Goal: Information Seeking & Learning: Compare options

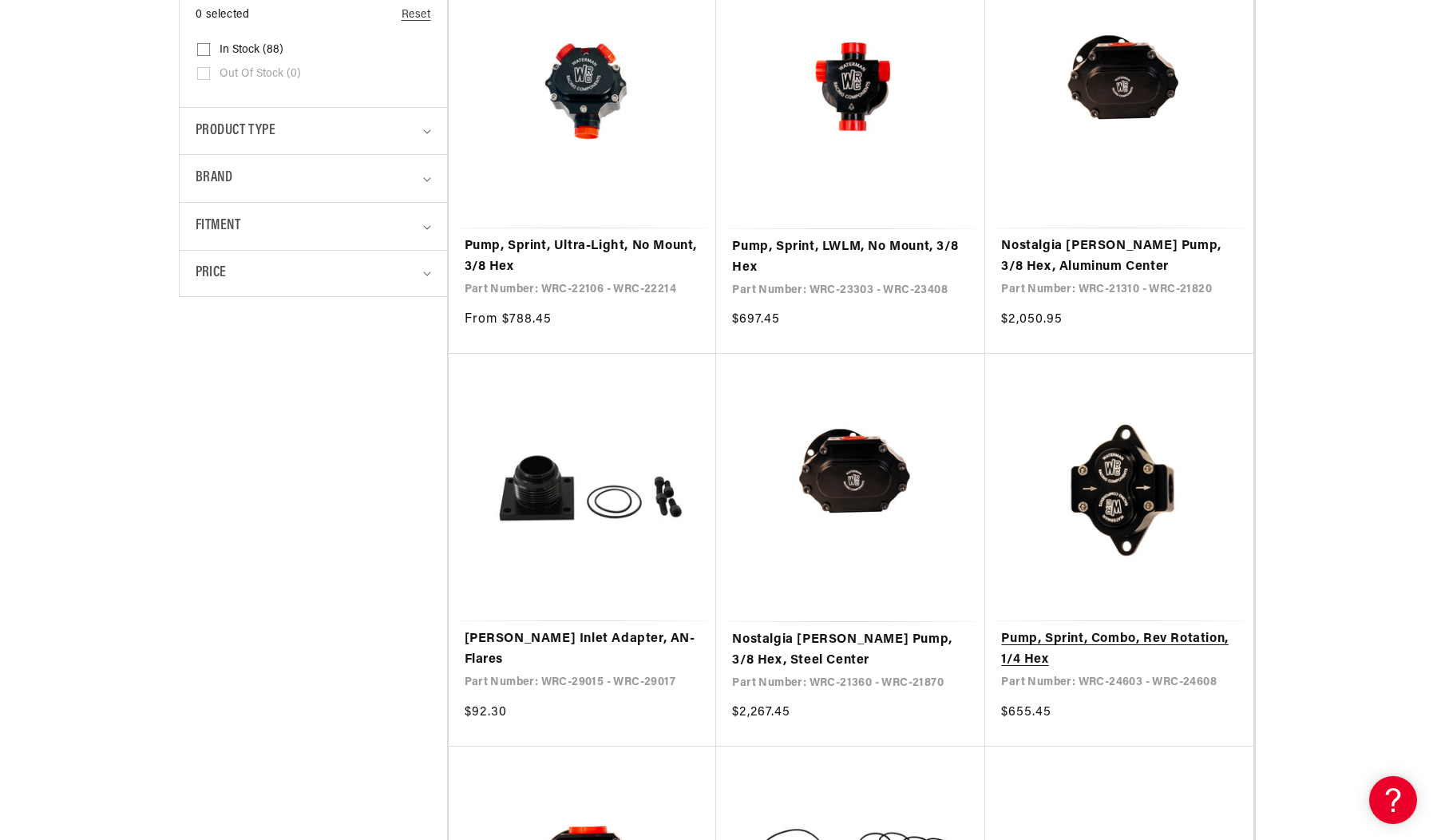
scroll to position [558, 0]
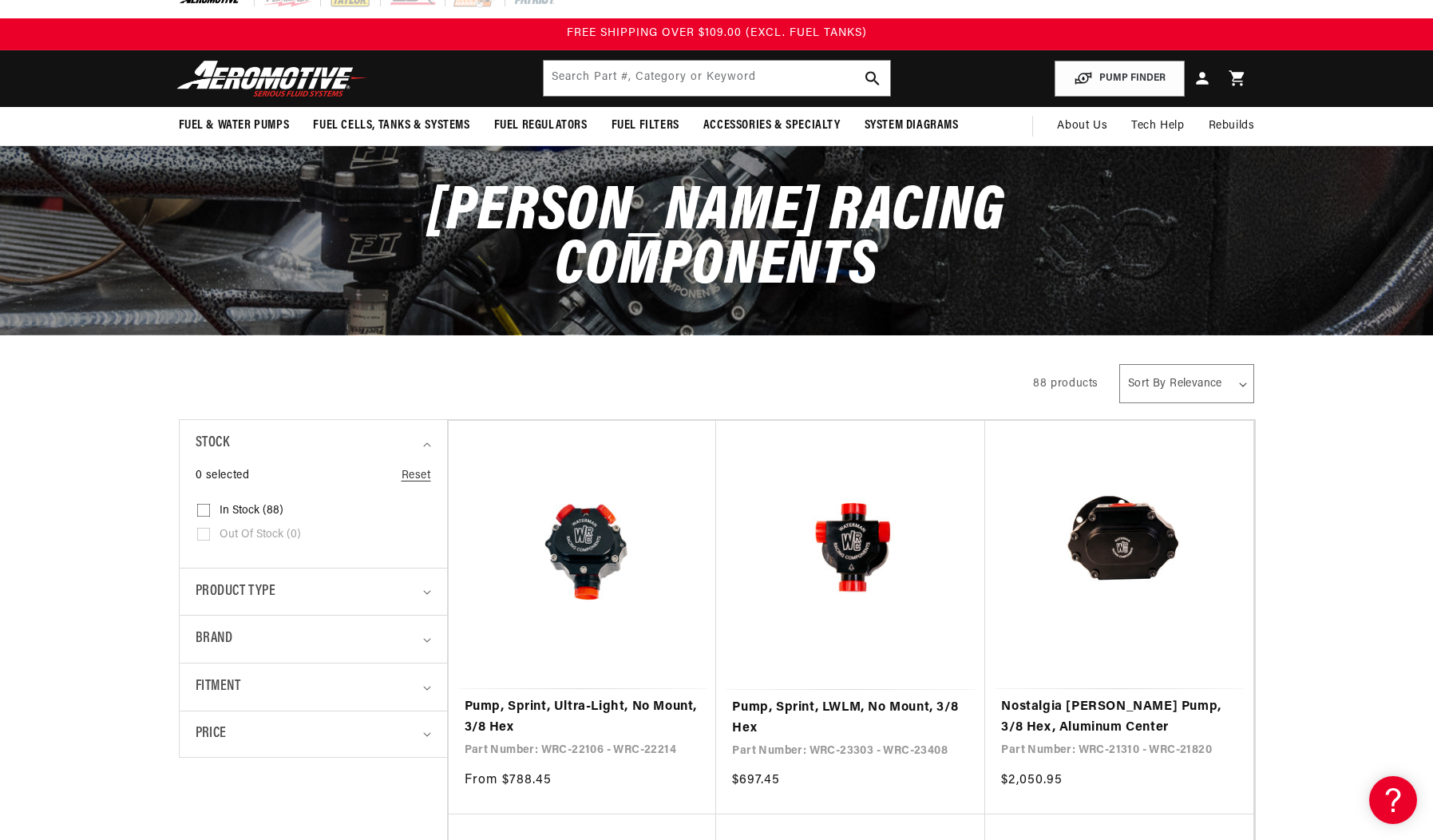
scroll to position [0, 0]
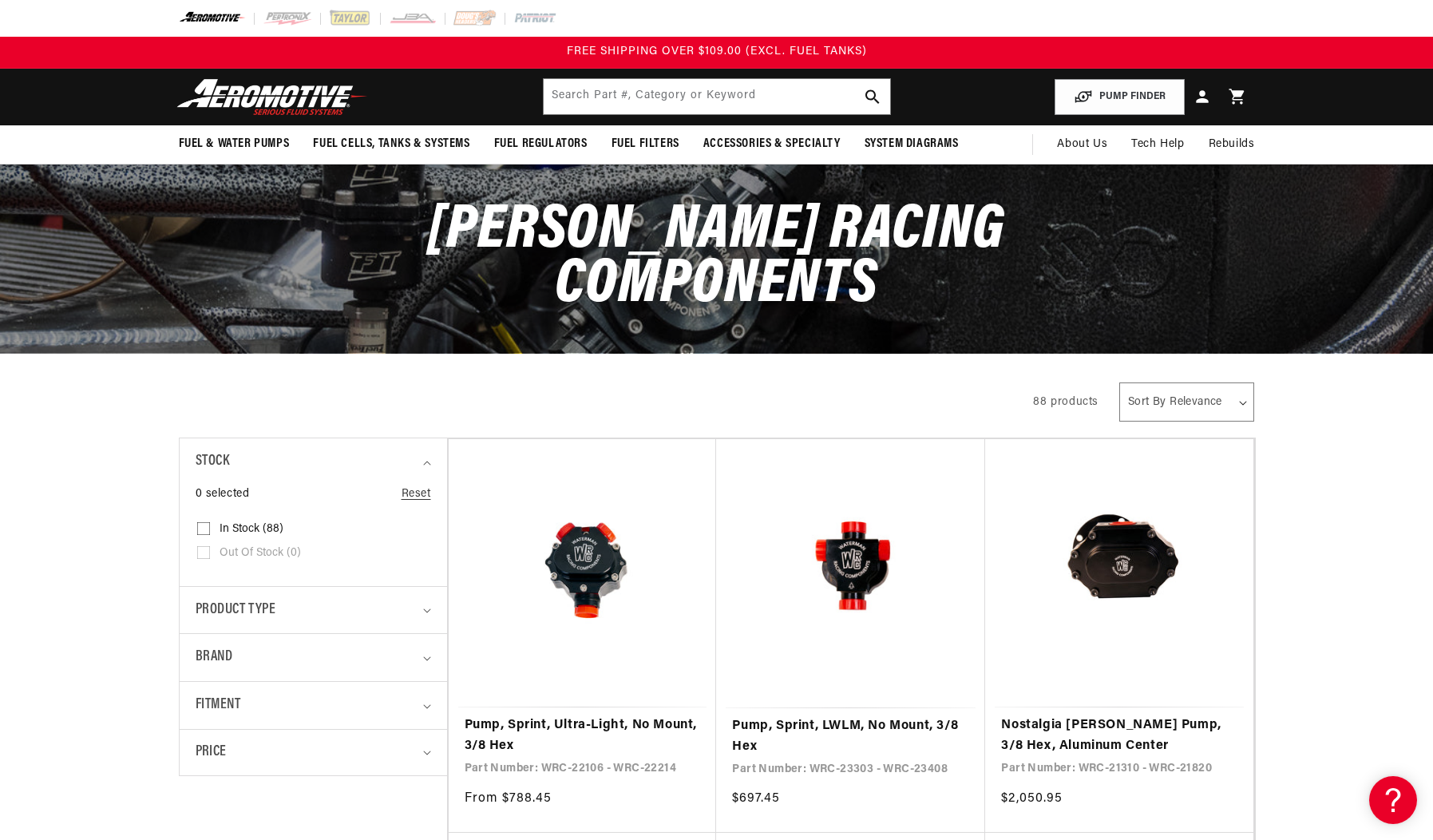
click at [1203, 399] on select "Sort By Relevance Sort By Price, Low to High Sort By Price, High to Low" at bounding box center [1187, 402] width 135 height 40
select select "price-ascending"
click at [1120, 383] on select "Sort By Relevance Sort By Price, Low to High Sort By Price, High to Low" at bounding box center [1187, 402] width 135 height 40
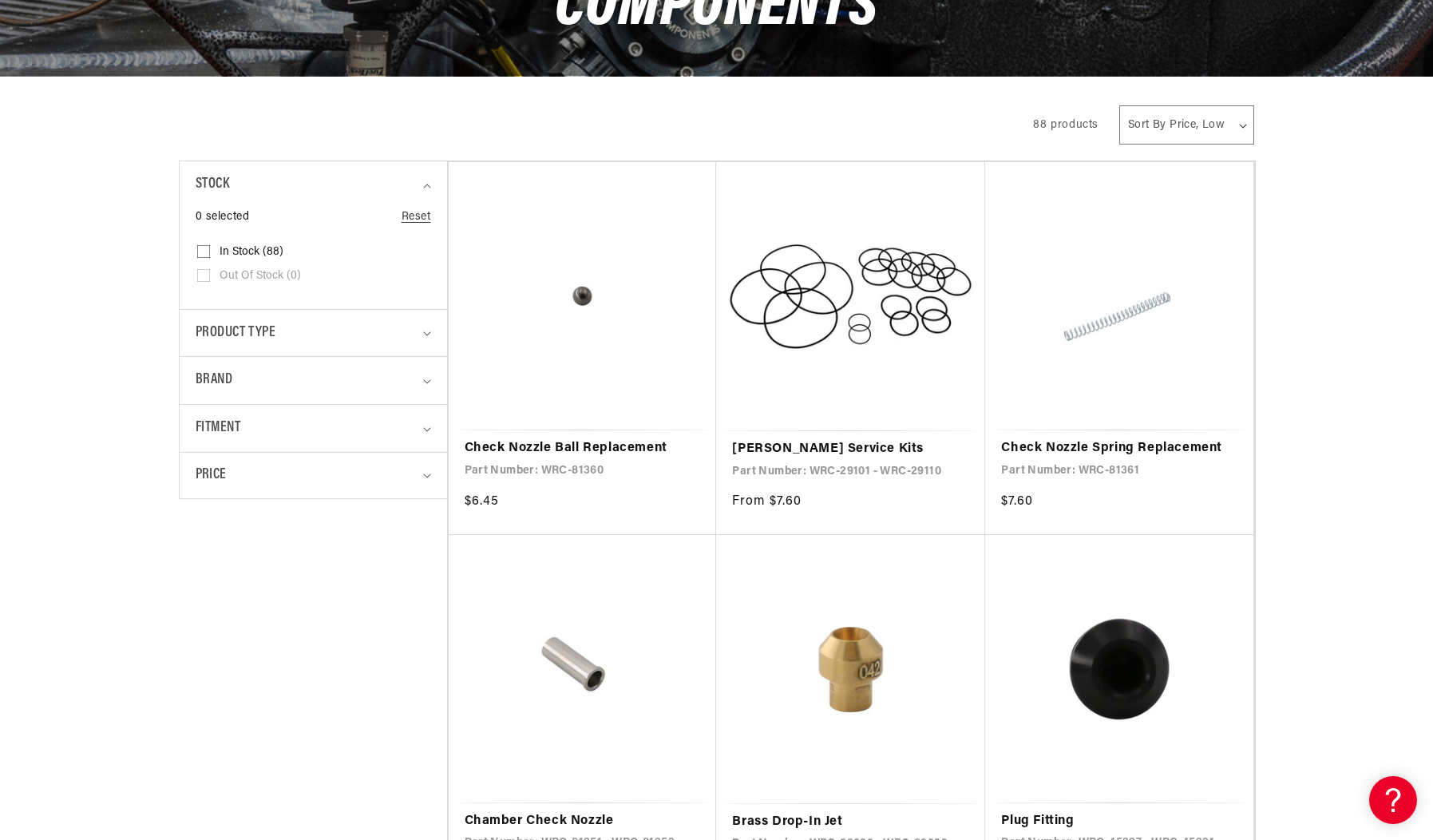
scroll to position [320, 0]
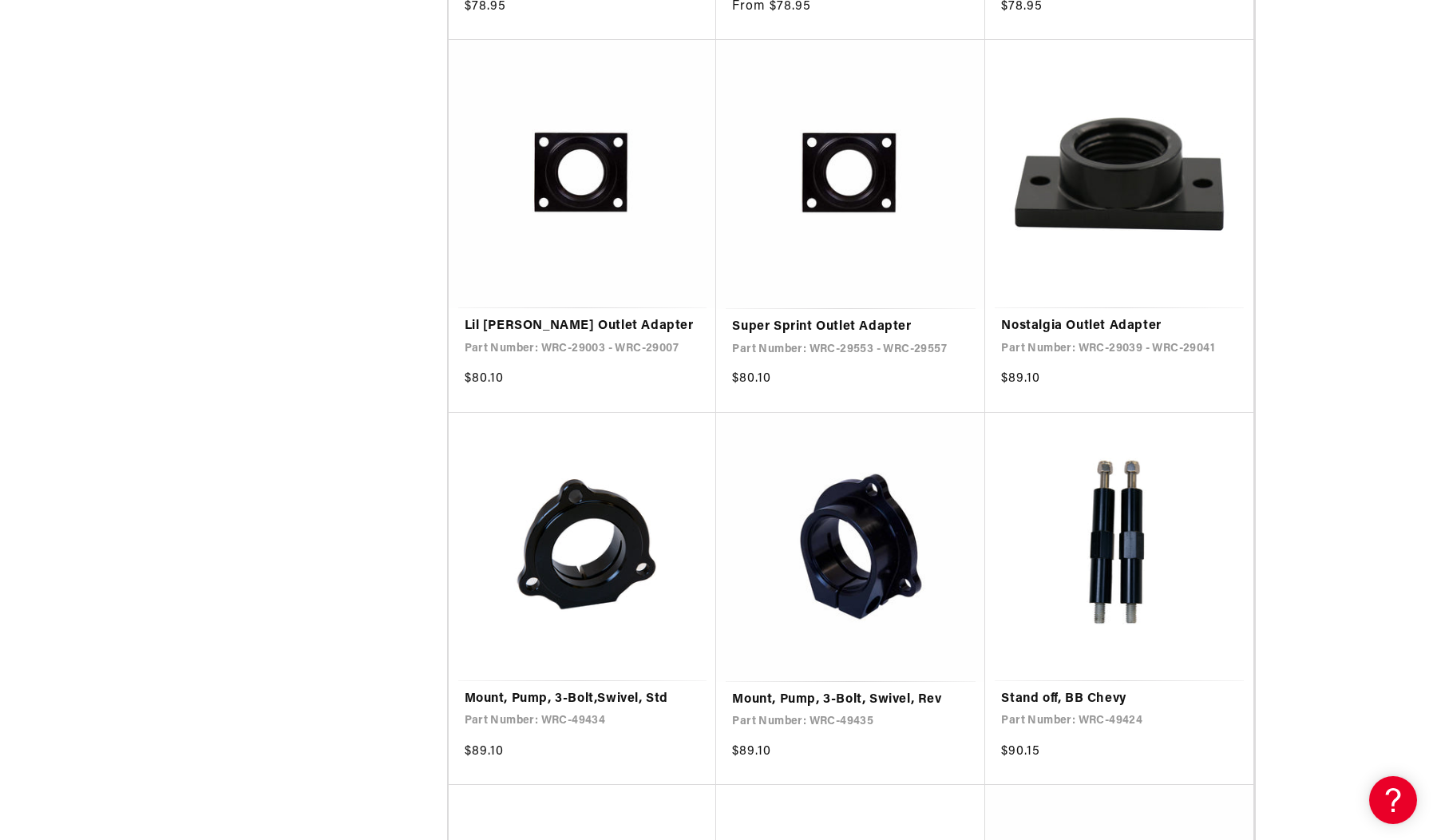
scroll to position [4230, 0]
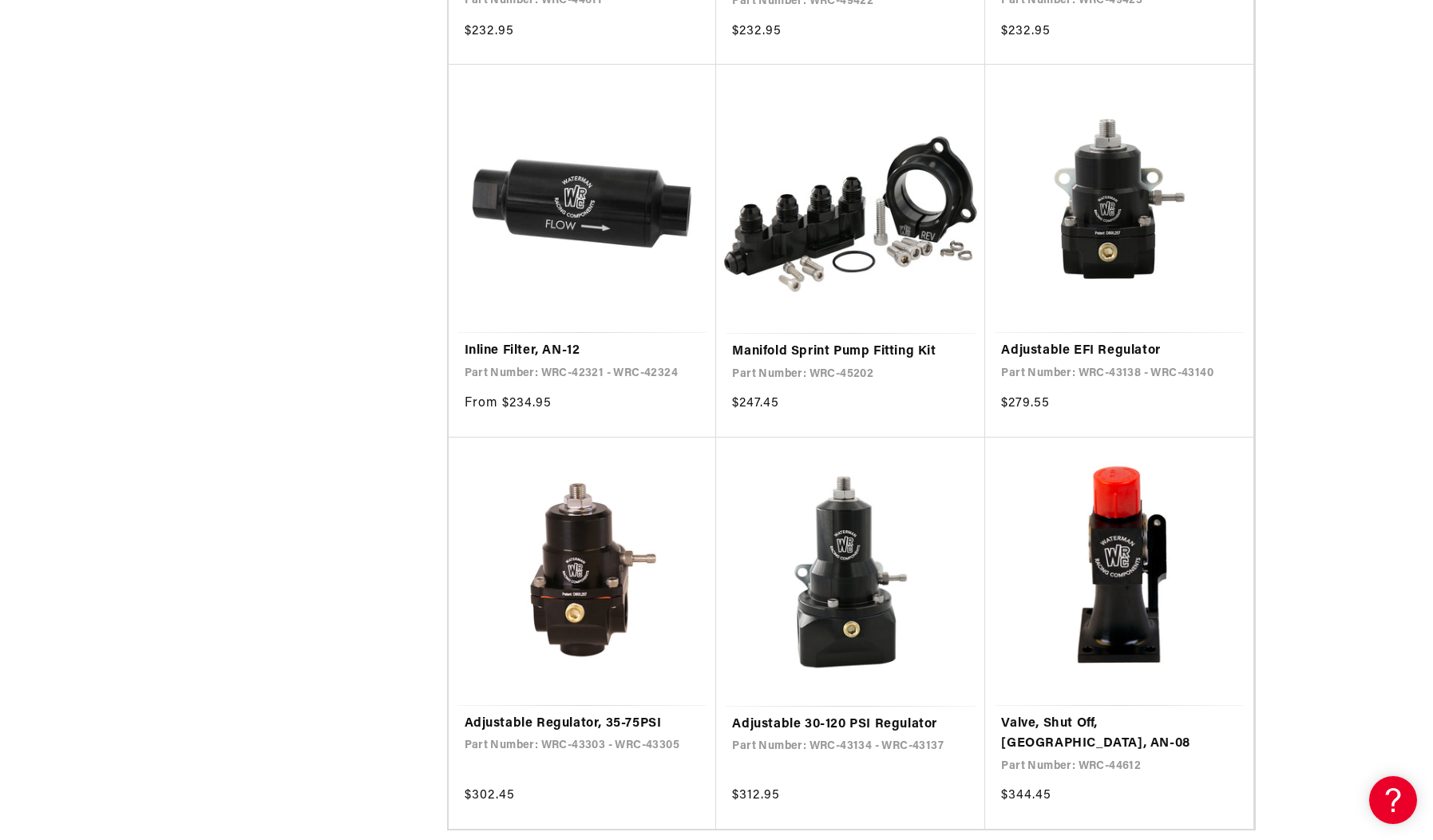
scroll to position [8779, 0]
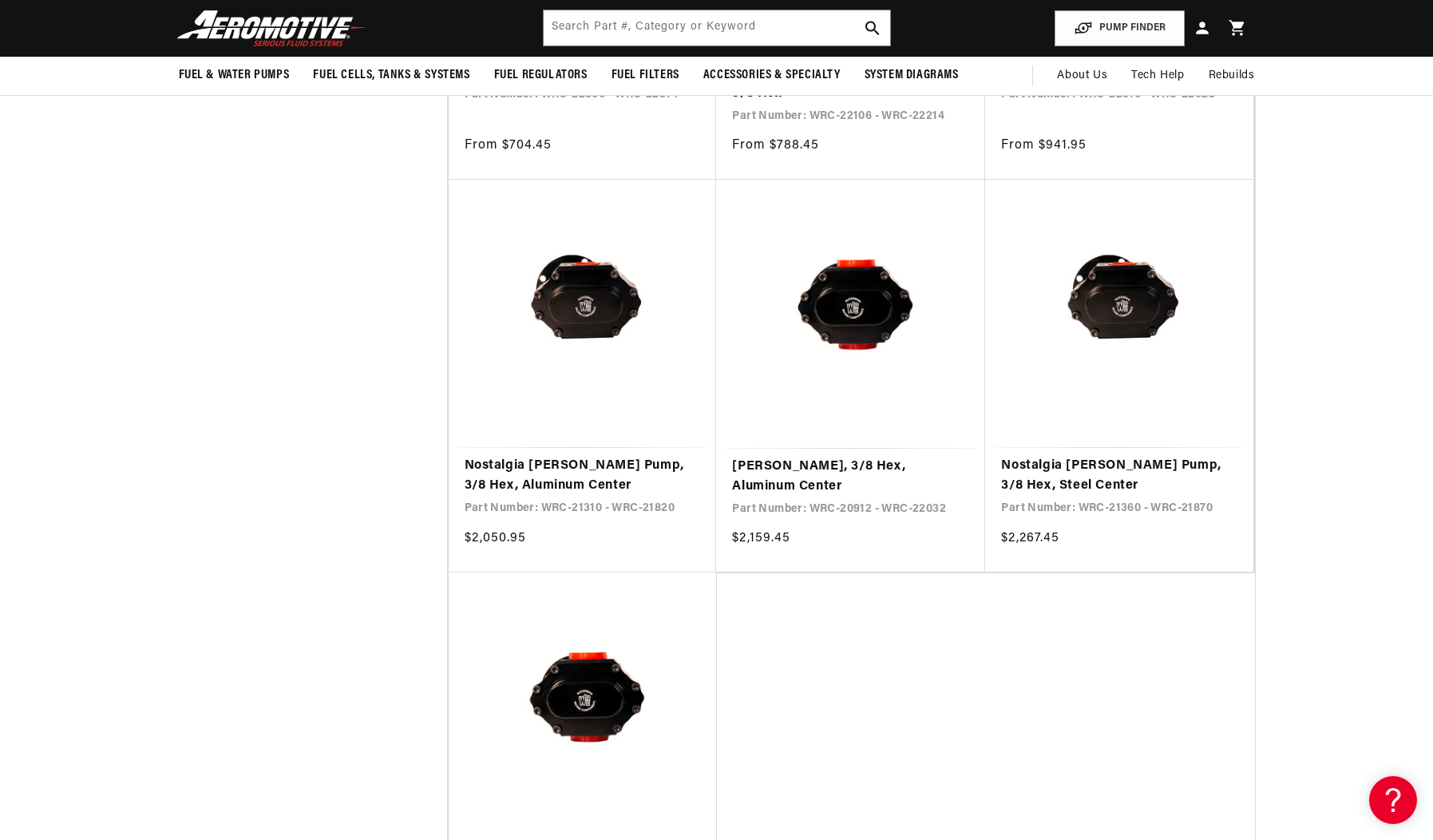
scroll to position [10456, 0]
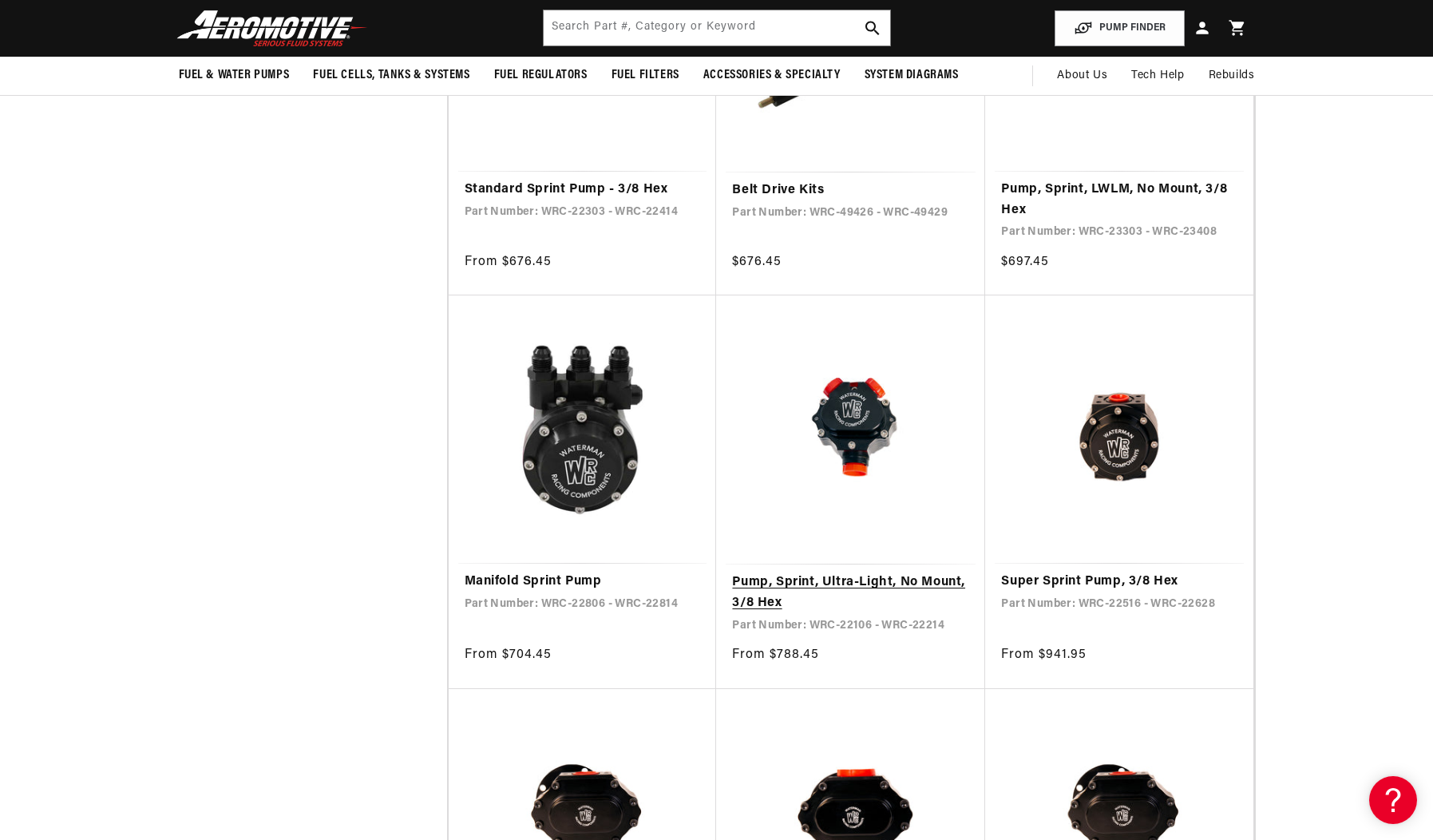
click at [890, 573] on link "Pump, Sprint, Ultra-Light, No Mount, 3/8 Hex" at bounding box center [850, 593] width 237 height 40
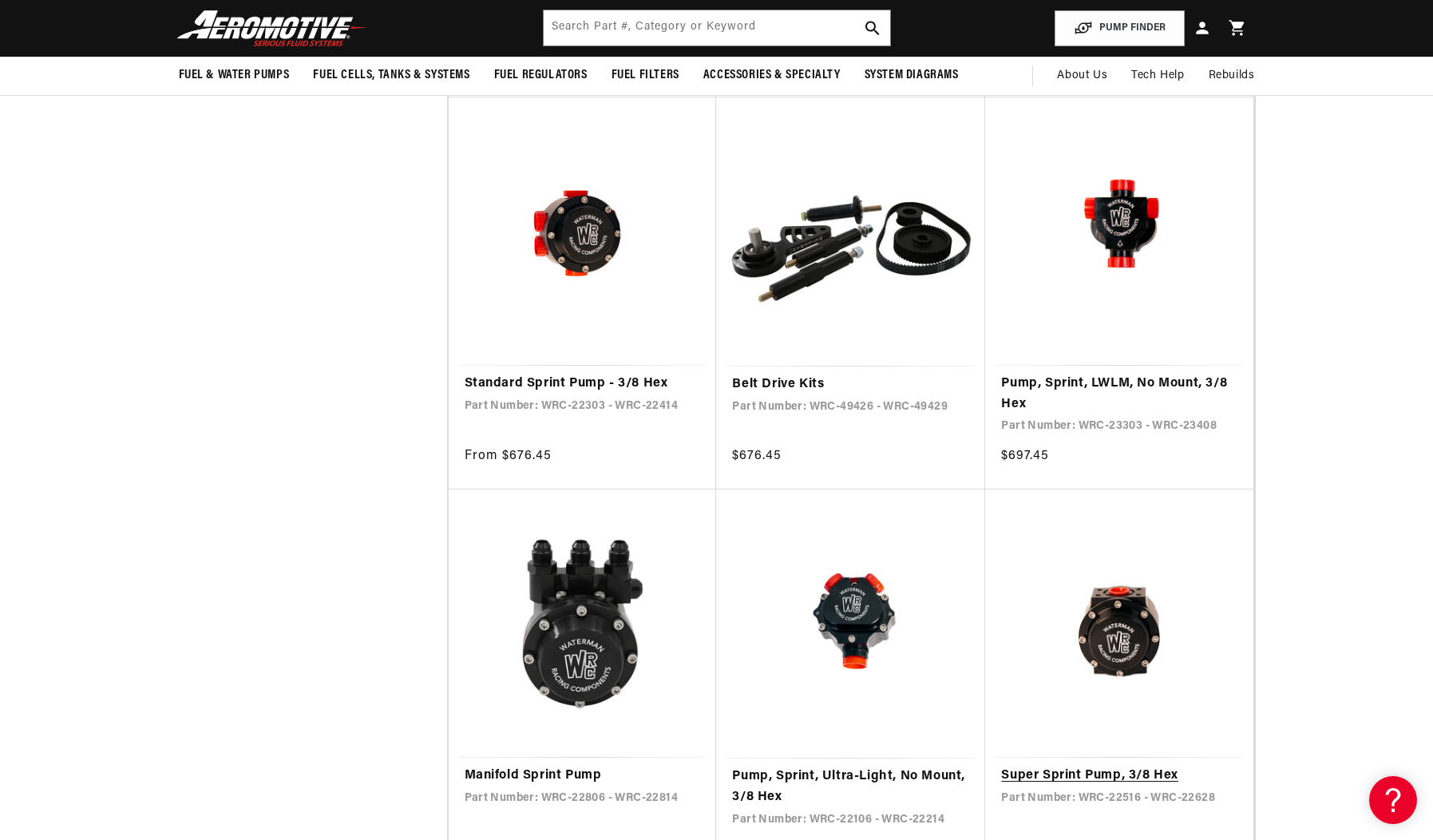
scroll to position [10216, 0]
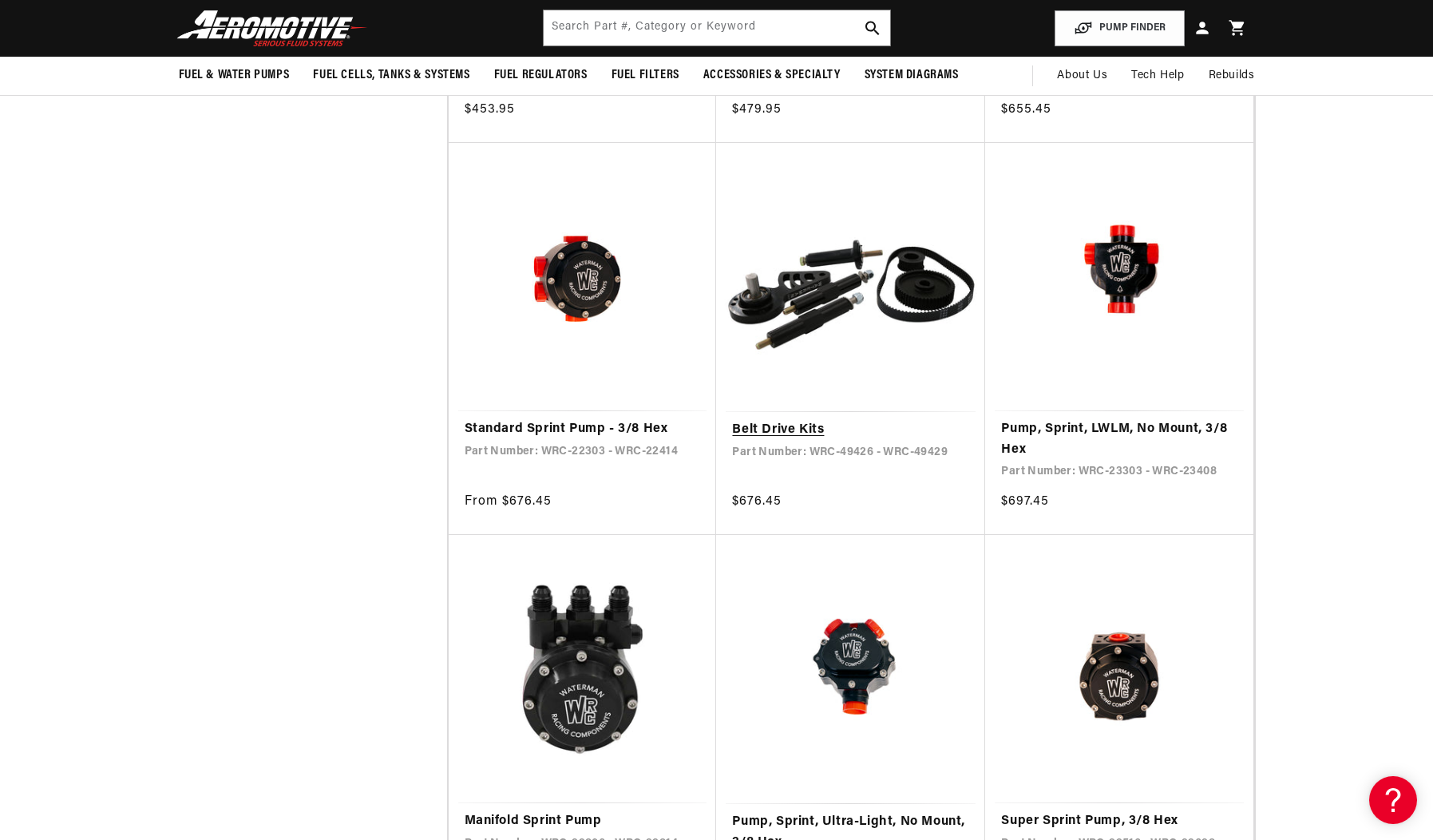
click at [785, 420] on link "Belt Drive Kits" at bounding box center [850, 430] width 237 height 21
click at [586, 419] on link "Standard Sprint Pump - 3/8 Hex" at bounding box center [582, 429] width 236 height 21
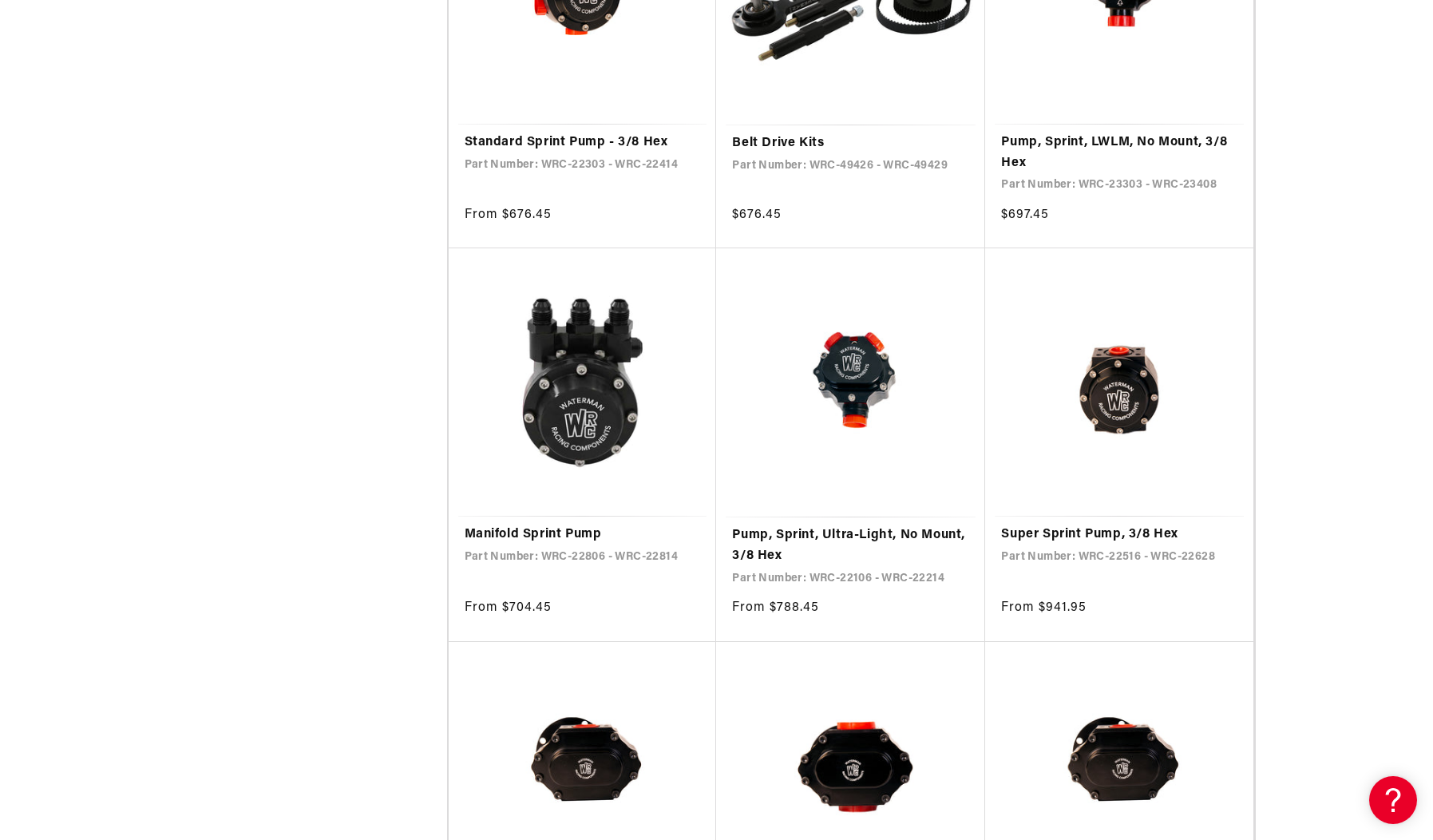
scroll to position [10536, 0]
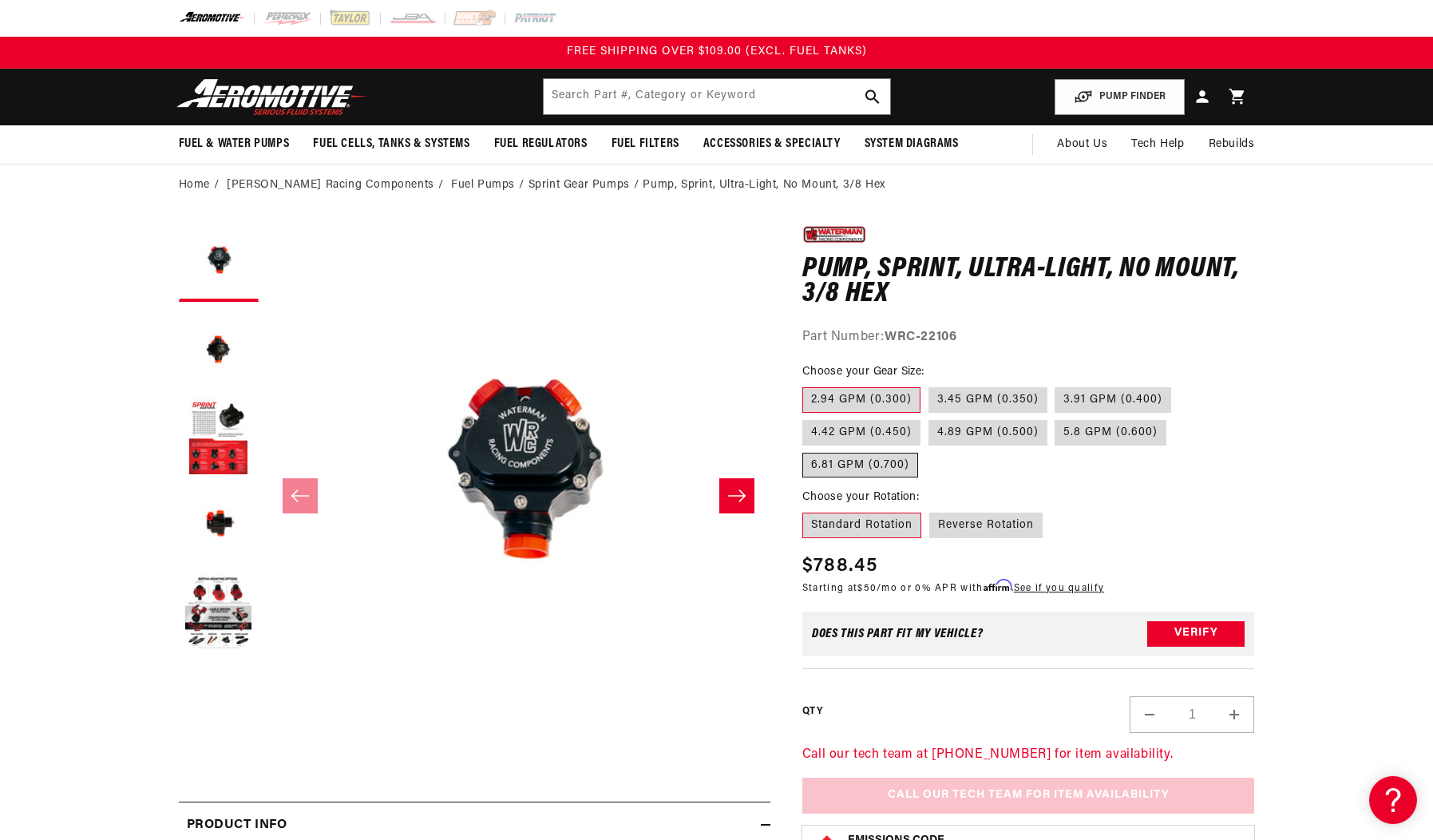
click at [872, 468] on label "6.81 GPM (0.700)" at bounding box center [860, 465] width 116 height 25
click at [1174, 417] on input "6.81 GPM (0.700)" at bounding box center [1174, 416] width 1 height 1
radio input "true"
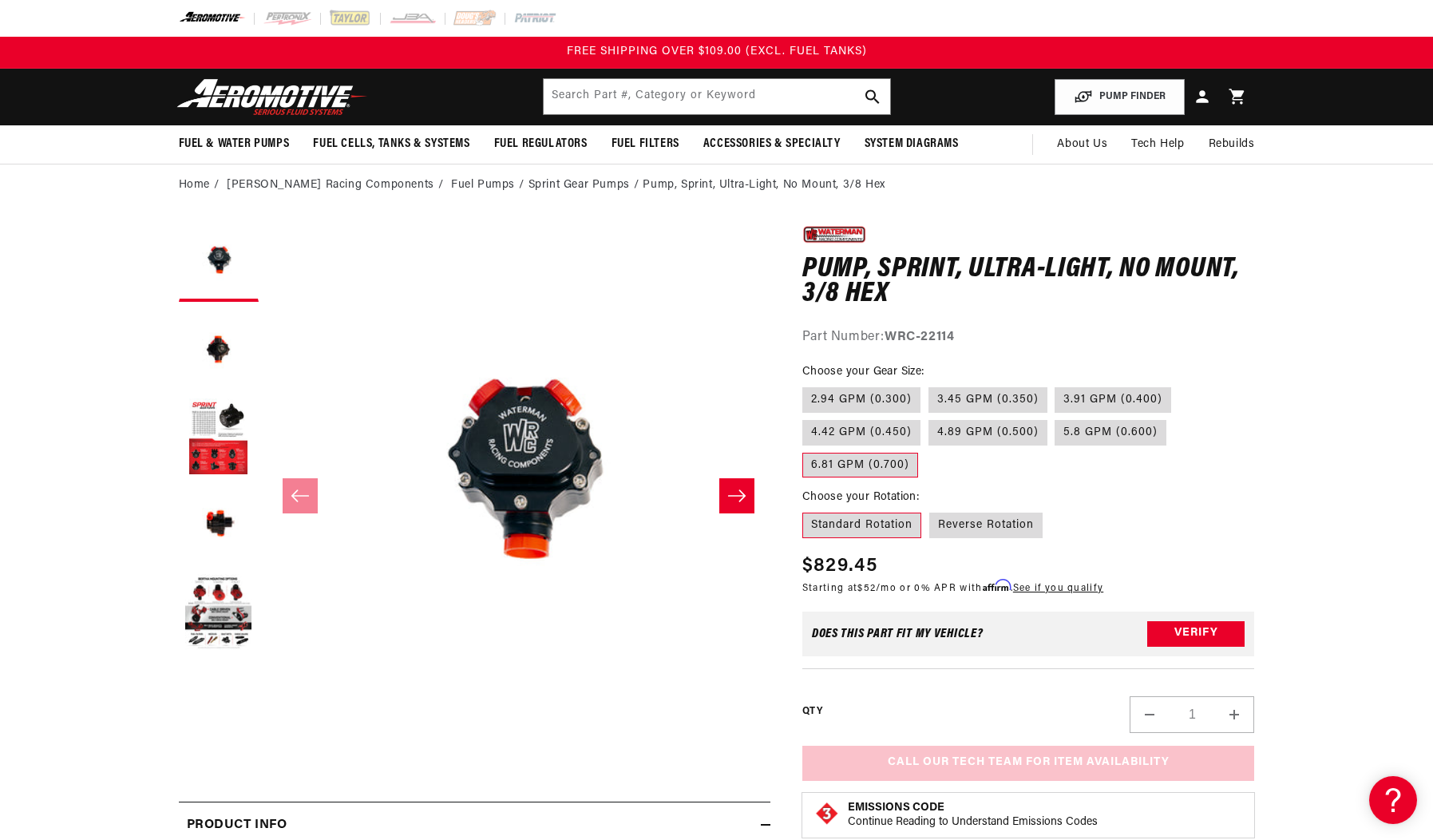
click at [153, 370] on section "0.0 star rating Write a review Pump, Sprint, Ultra-Light, No Mount, 3/8 Hex Pum…" at bounding box center [716, 726] width 1155 height 1039
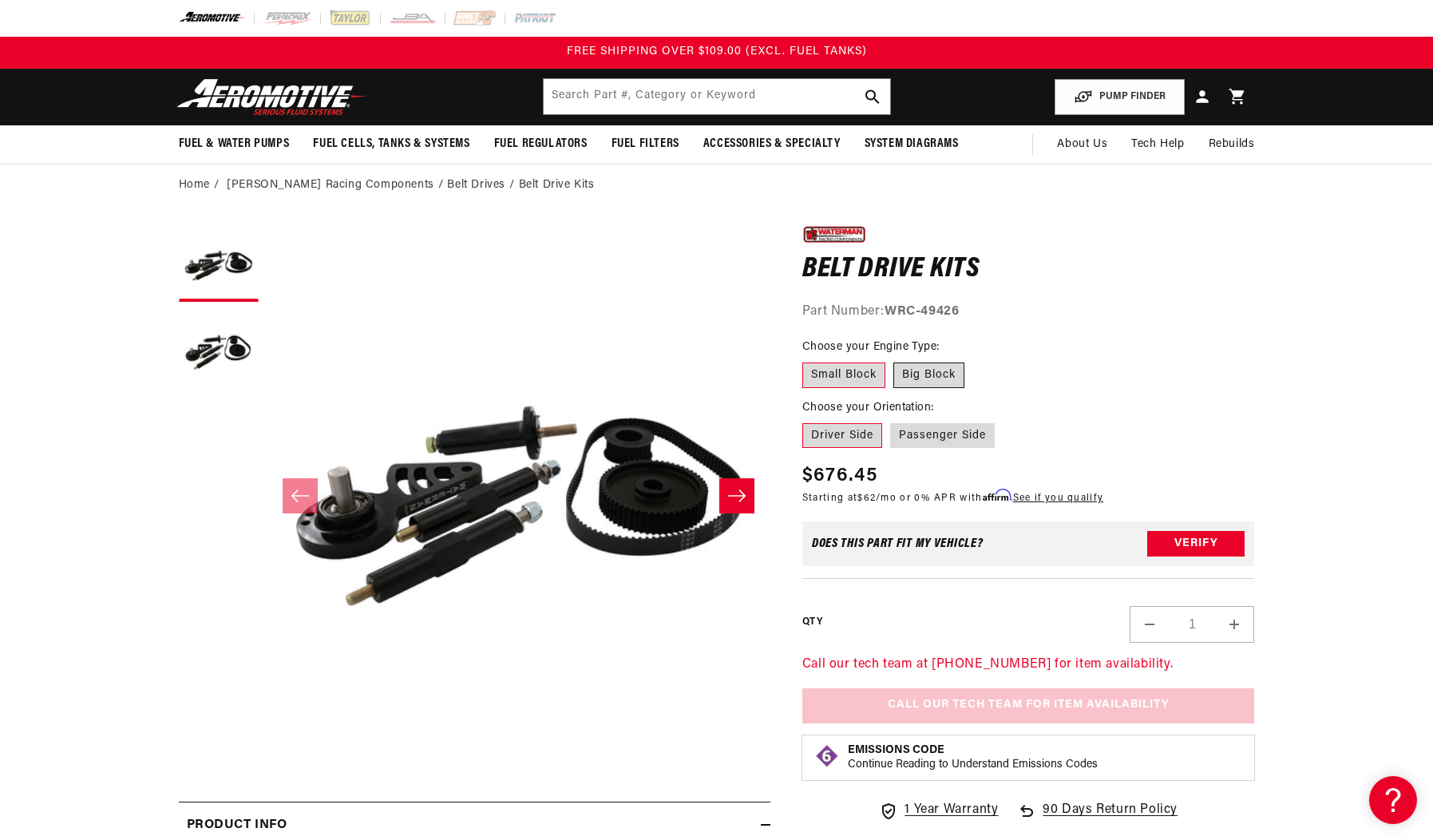
click at [924, 369] on label "Big Block" at bounding box center [928, 375] width 71 height 25
click at [894, 360] on input "Big Block" at bounding box center [893, 359] width 1 height 1
radio input "true"
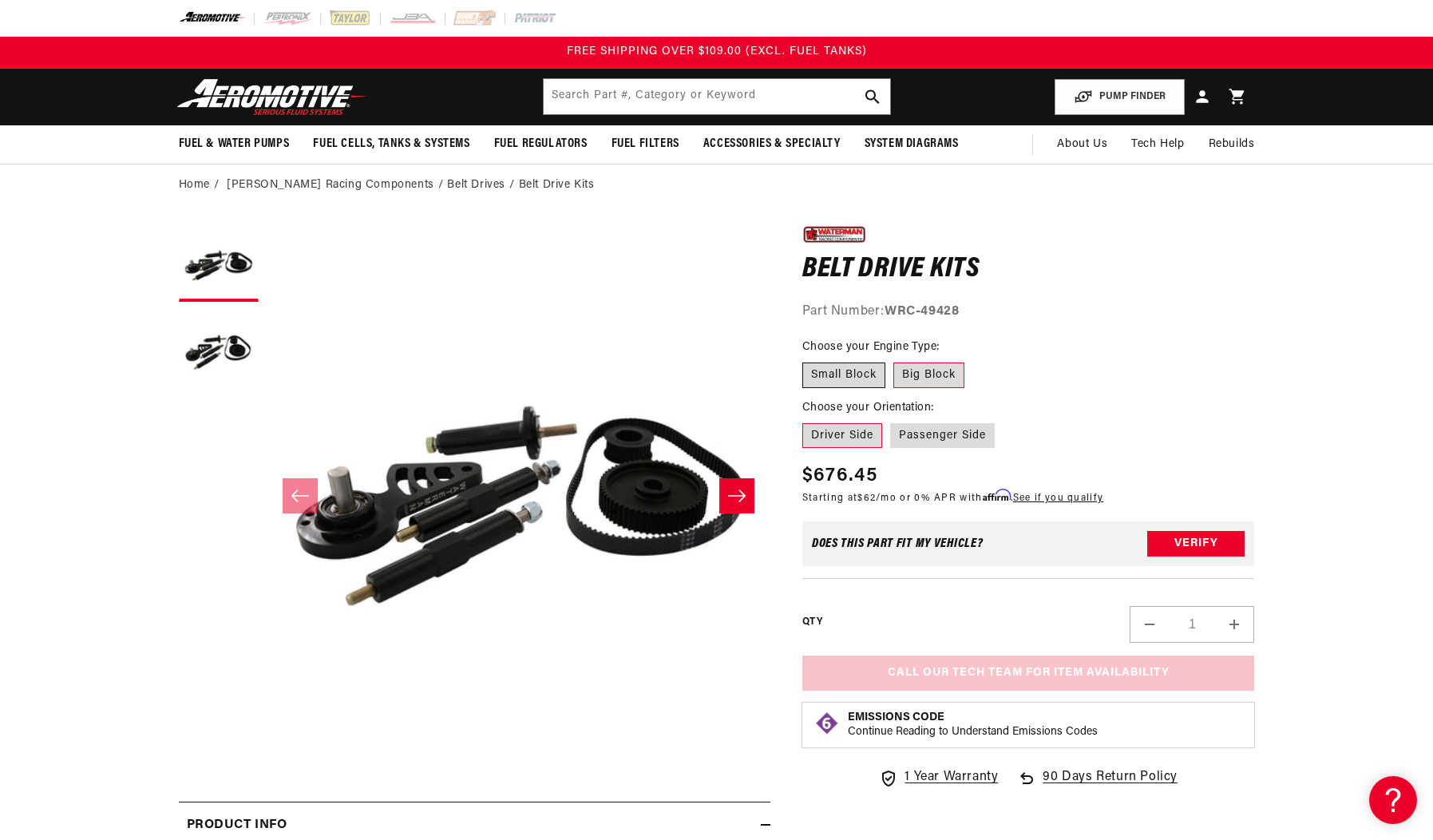
click at [827, 369] on label "Small Block" at bounding box center [843, 375] width 83 height 25
click at [807, 360] on input "Small Block" at bounding box center [806, 359] width 1 height 1
radio input "true"
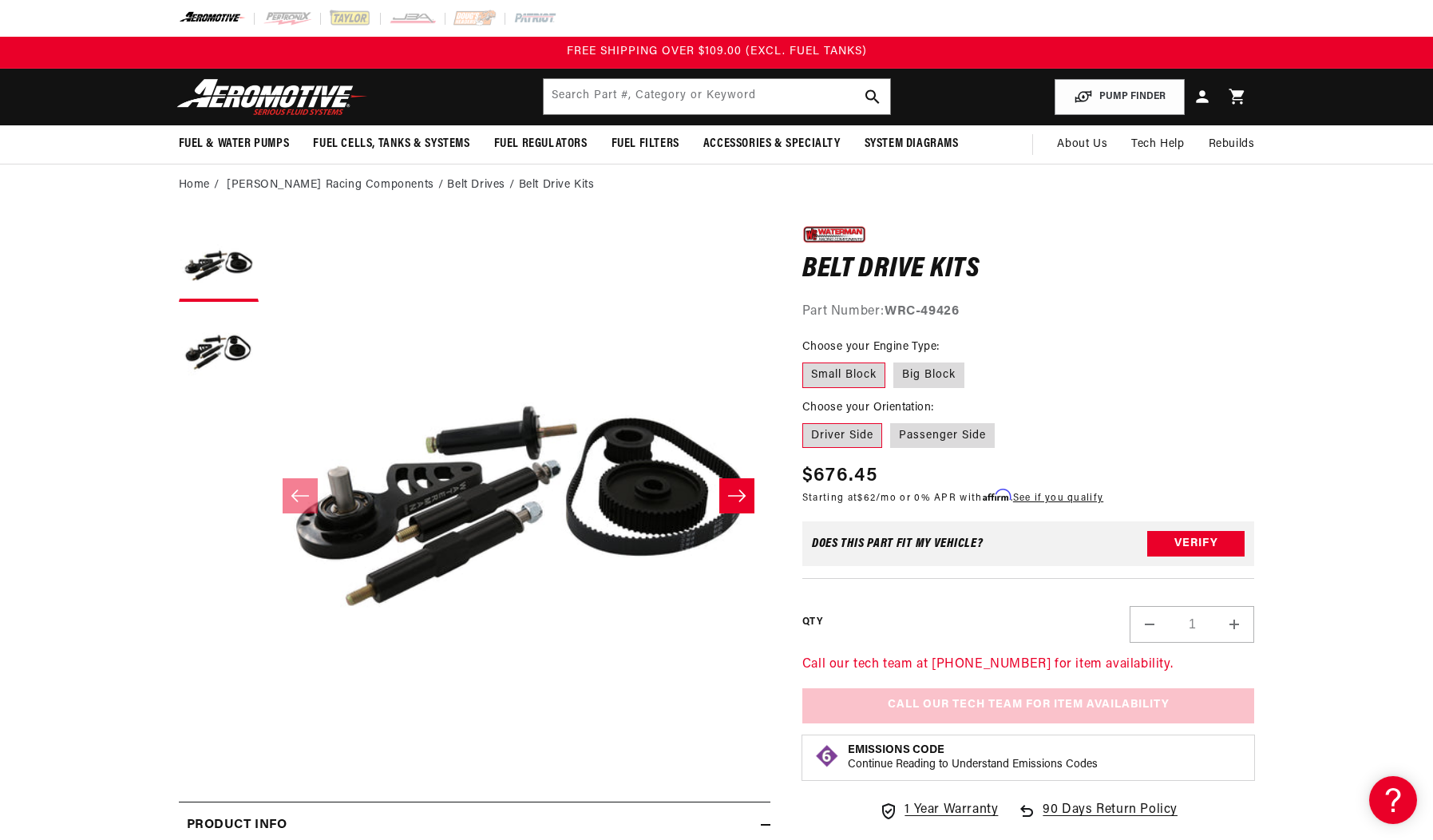
click at [935, 359] on fieldset "Choose your Engine Type: Small Block Big Block" at bounding box center [1028, 363] width 452 height 51
click at [922, 381] on label "Big Block" at bounding box center [928, 375] width 71 height 25
click at [894, 360] on input "Big Block" at bounding box center [893, 359] width 1 height 1
radio input "true"
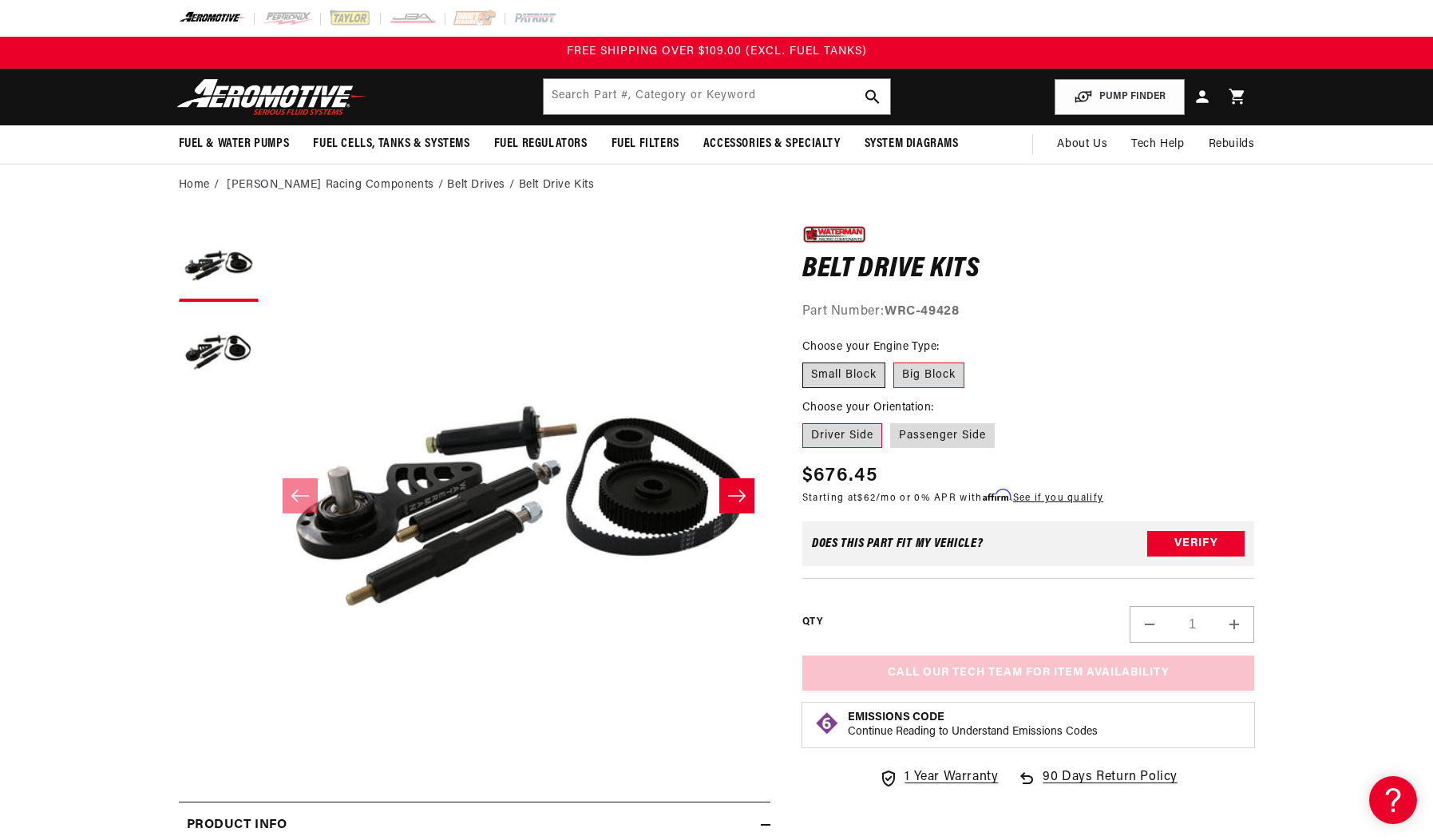
click at [866, 376] on label "Small Block" at bounding box center [843, 375] width 83 height 25
click at [807, 360] on input "Small Block" at bounding box center [806, 359] width 1 height 1
radio input "true"
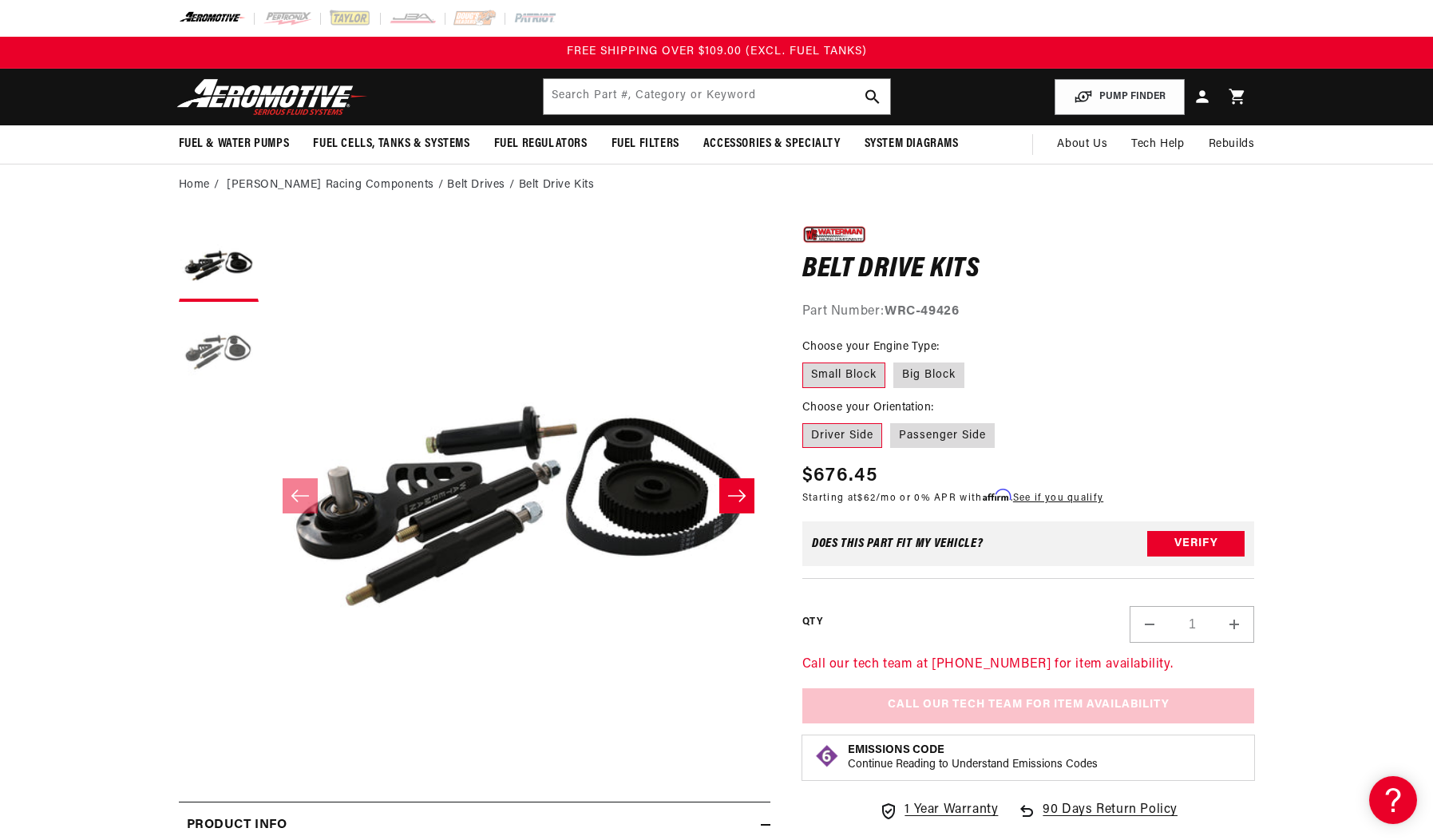
click at [211, 354] on button "Load image 2 in gallery view" at bounding box center [219, 349] width 80 height 80
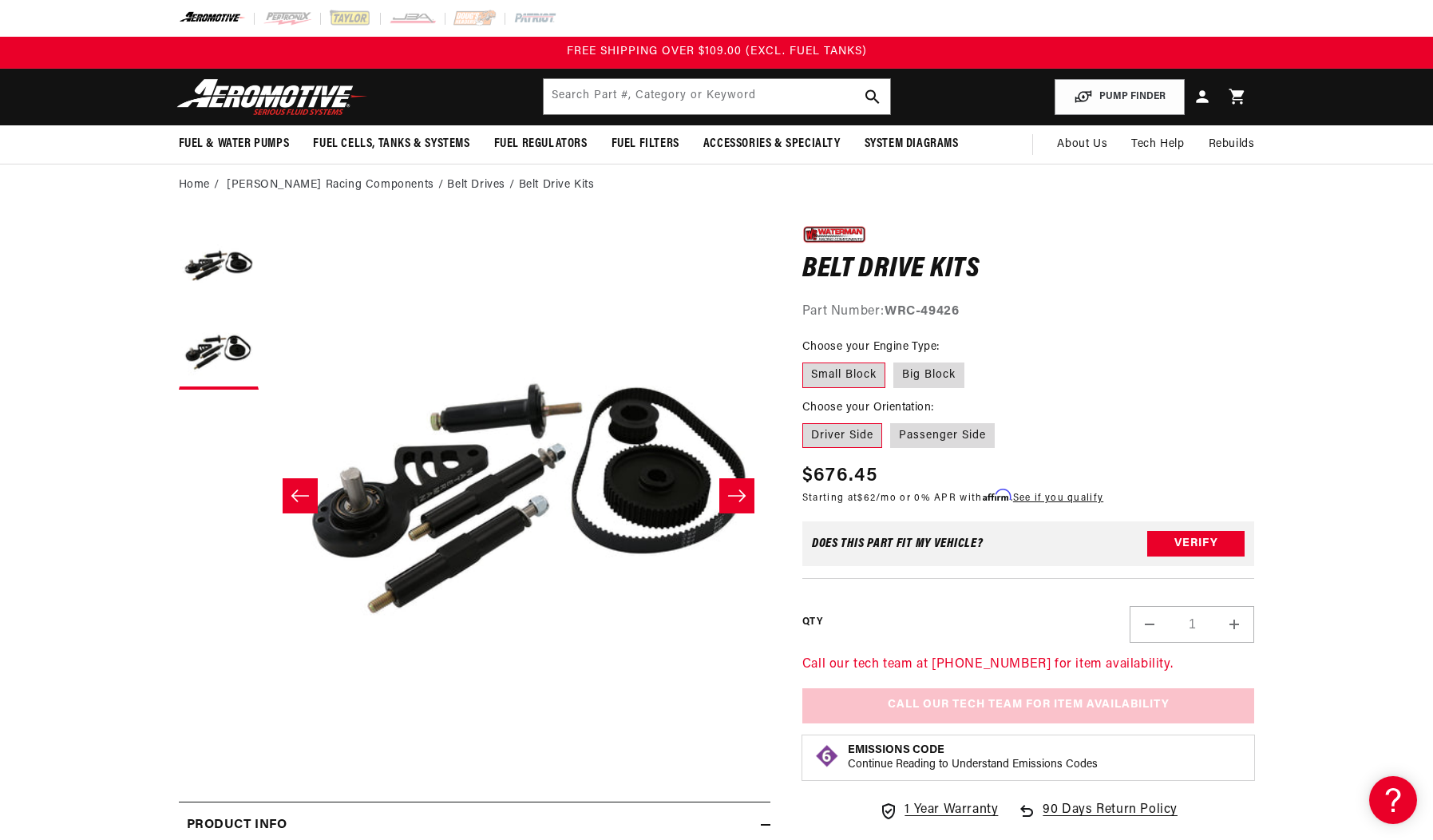
scroll to position [0, 504]
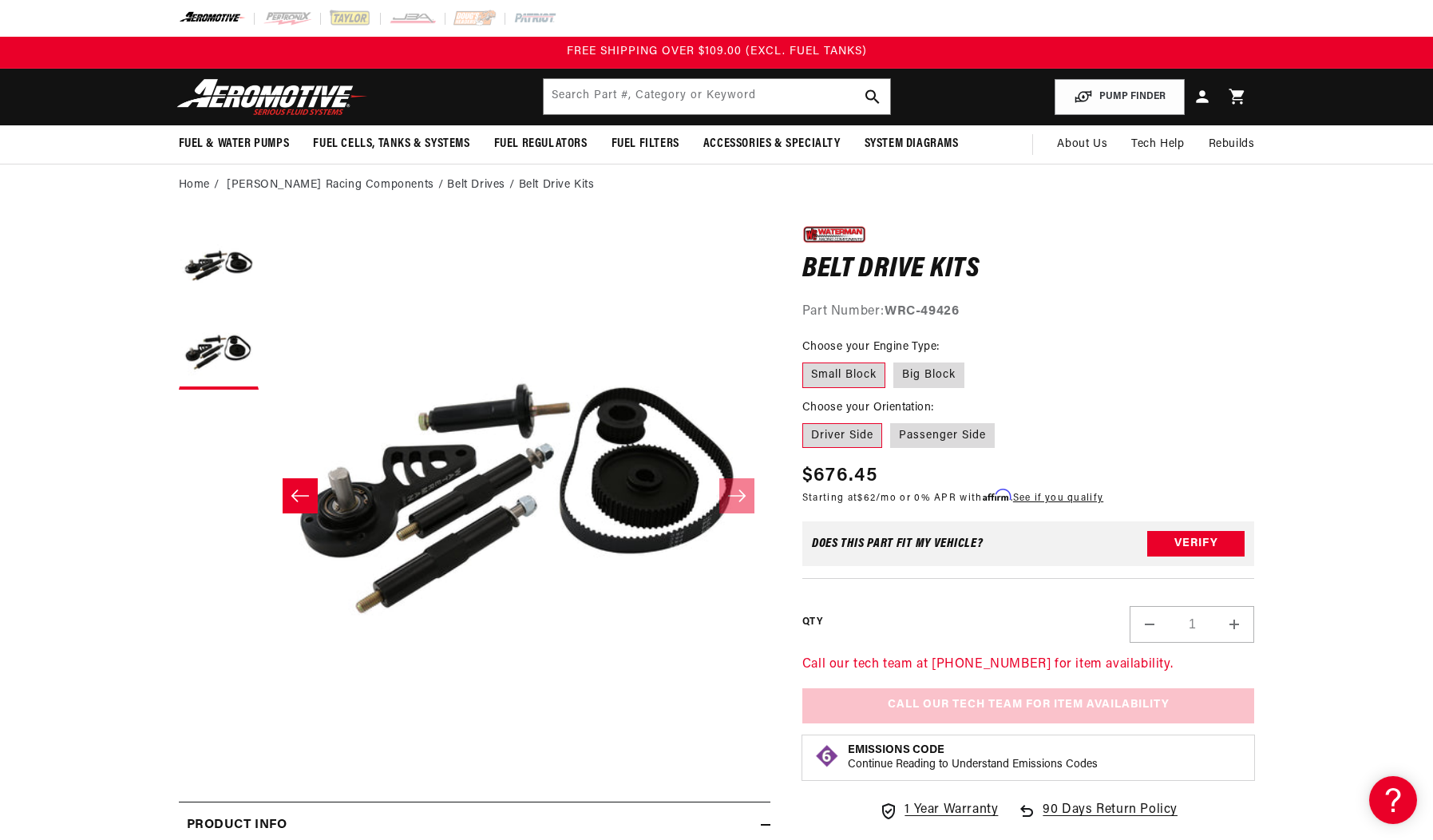
click at [191, 503] on slider-component "Gallery Viewer" at bounding box center [219, 495] width 80 height 547
click at [218, 269] on button "Load image 1 in gallery view" at bounding box center [219, 262] width 80 height 80
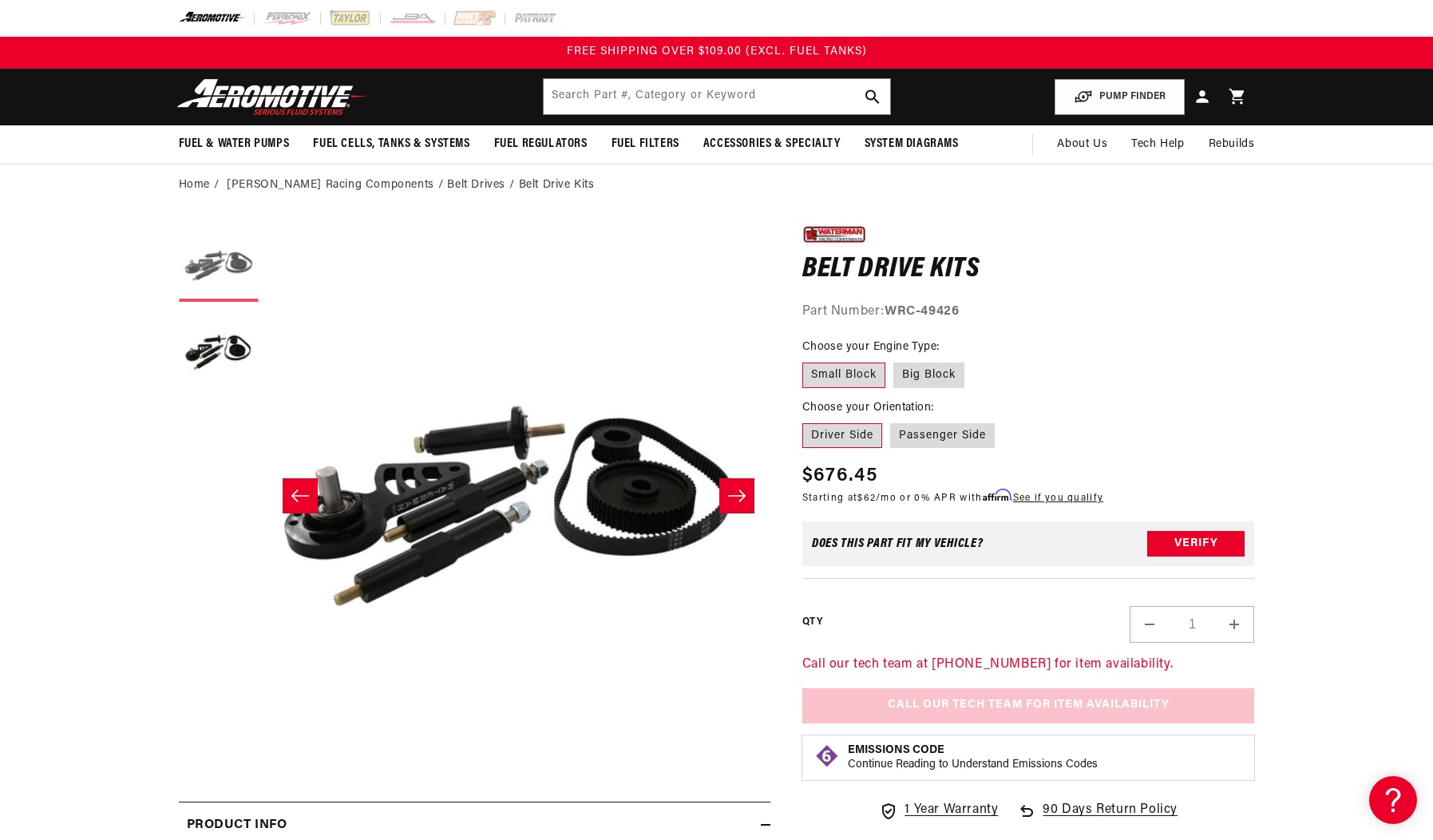
scroll to position [0, 0]
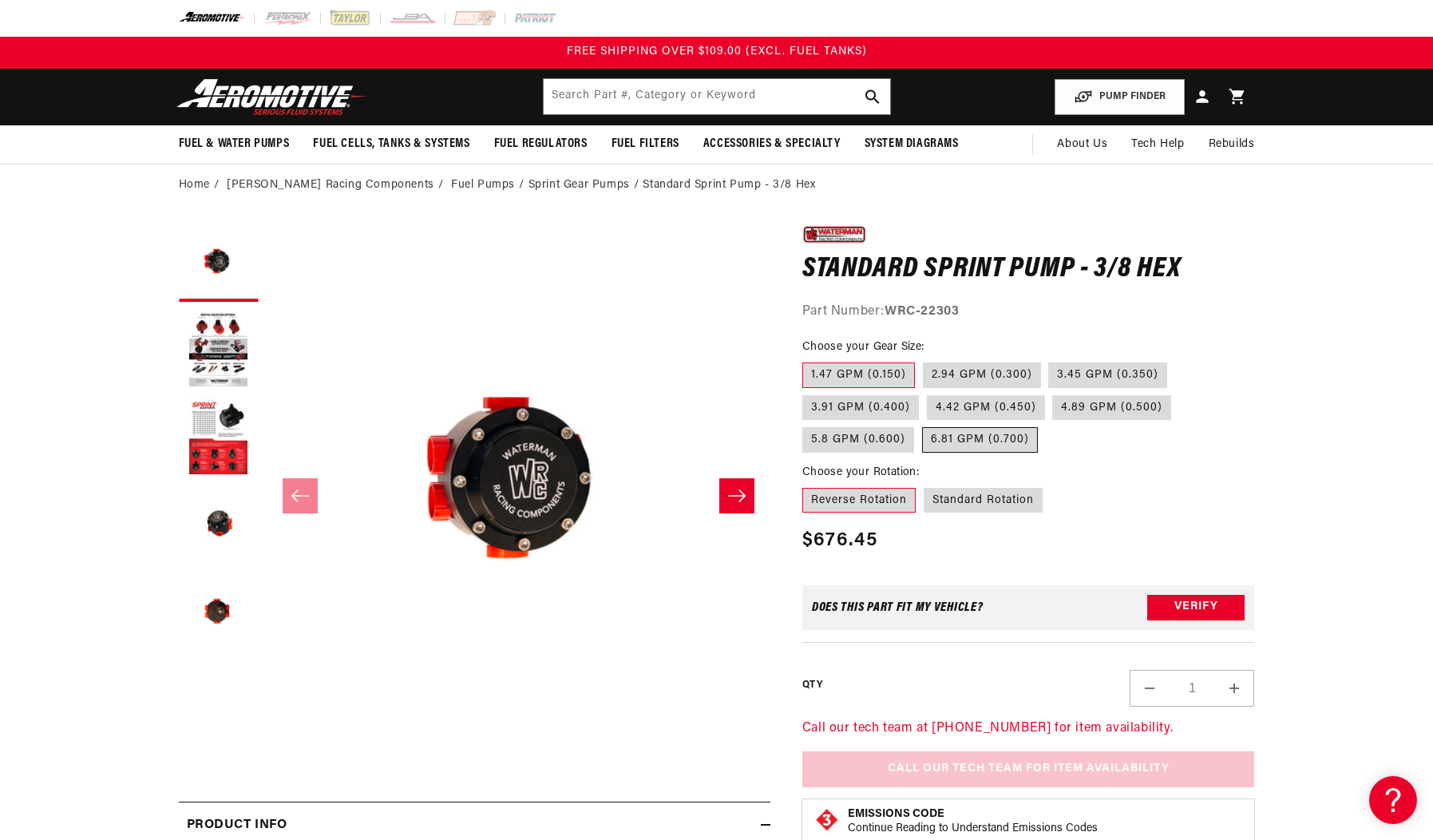
click at [974, 446] on label "6.81 GPM (0.700)" at bounding box center [980, 440] width 116 height 25
click at [923, 425] on input "6.81 GPM (0.700)" at bounding box center [922, 424] width 1 height 1
radio input "true"
click at [982, 499] on label "Standard Rotation" at bounding box center [982, 500] width 119 height 25
click at [924, 485] on input "Standard Rotation" at bounding box center [923, 484] width 1 height 1
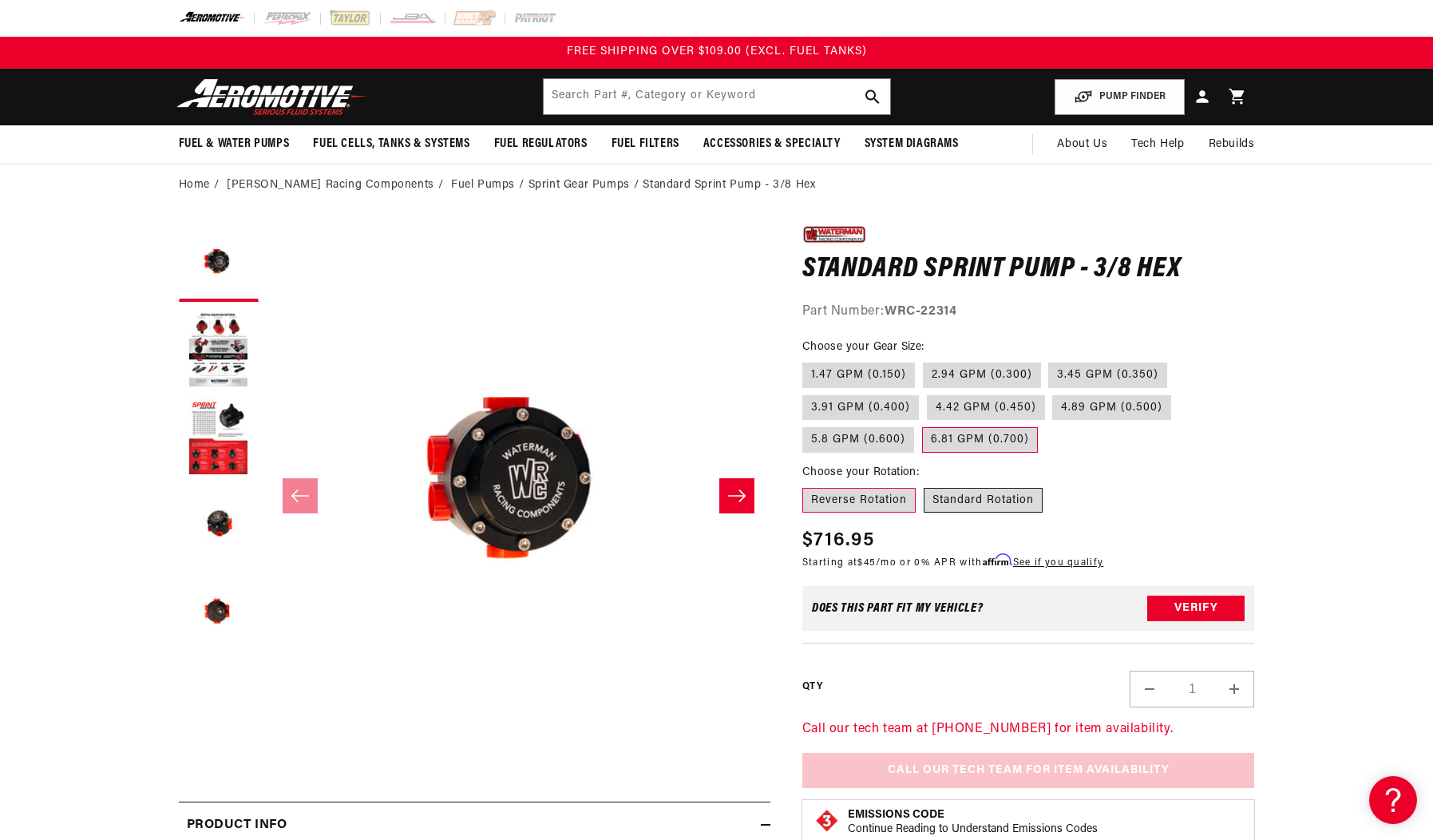
radio input "true"
